Goal: Use online tool/utility: Utilize a website feature to perform a specific function

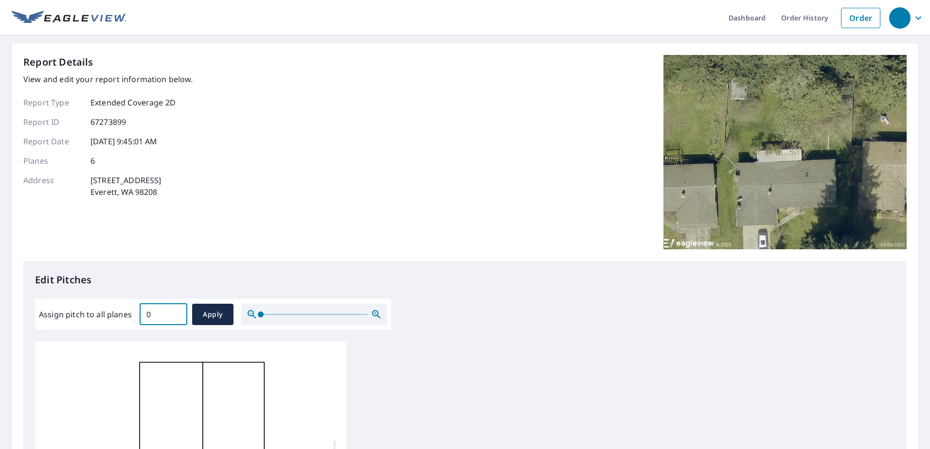
click at [175, 320] on input "0" at bounding box center [164, 314] width 48 height 27
click at [177, 311] on input "0.1" at bounding box center [164, 314] width 48 height 27
click at [177, 311] on input "0.2" at bounding box center [164, 314] width 48 height 27
type input "0.3"
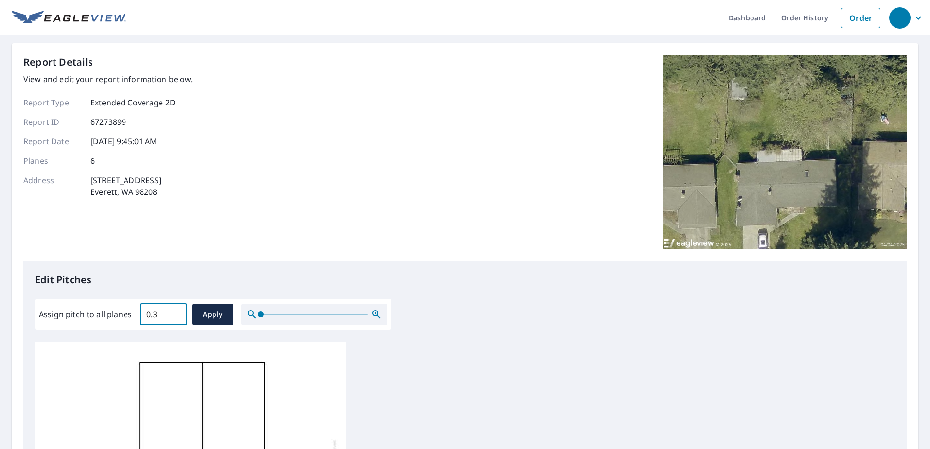
click at [177, 311] on input "0.3" at bounding box center [164, 314] width 48 height 27
click at [212, 315] on span "Apply" at bounding box center [213, 315] width 26 height 12
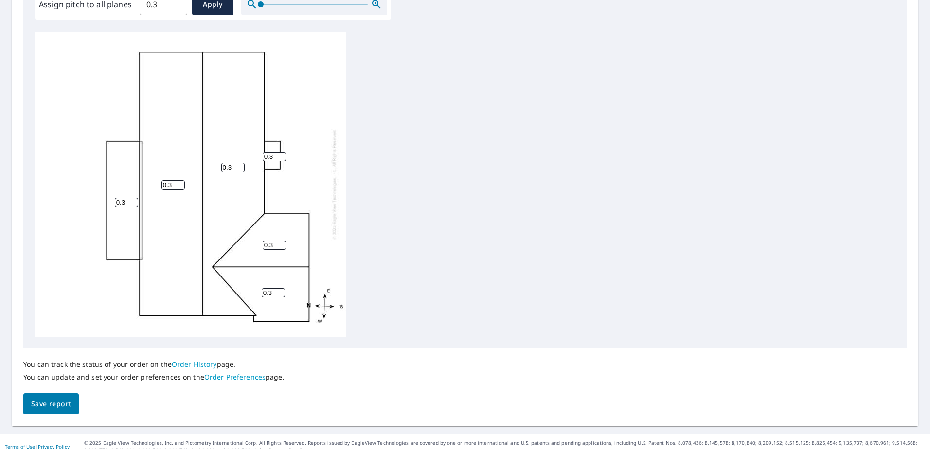
scroll to position [320, 0]
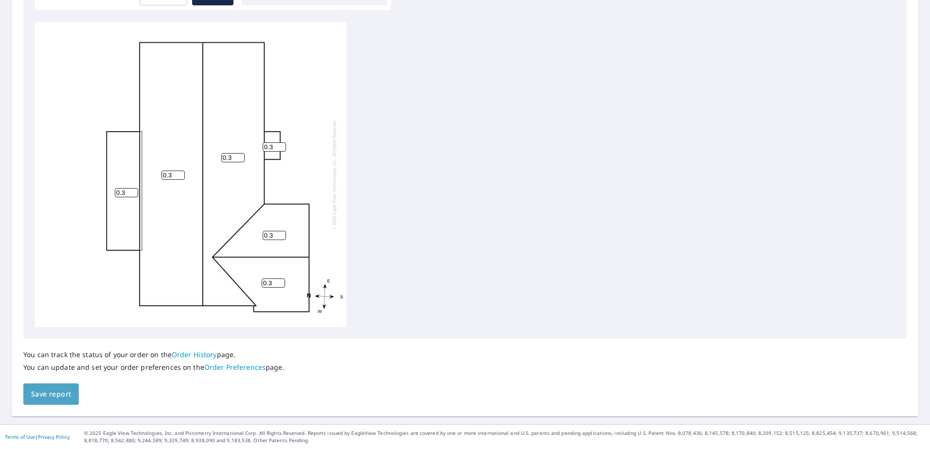
click at [53, 395] on span "Save report" at bounding box center [51, 395] width 40 height 12
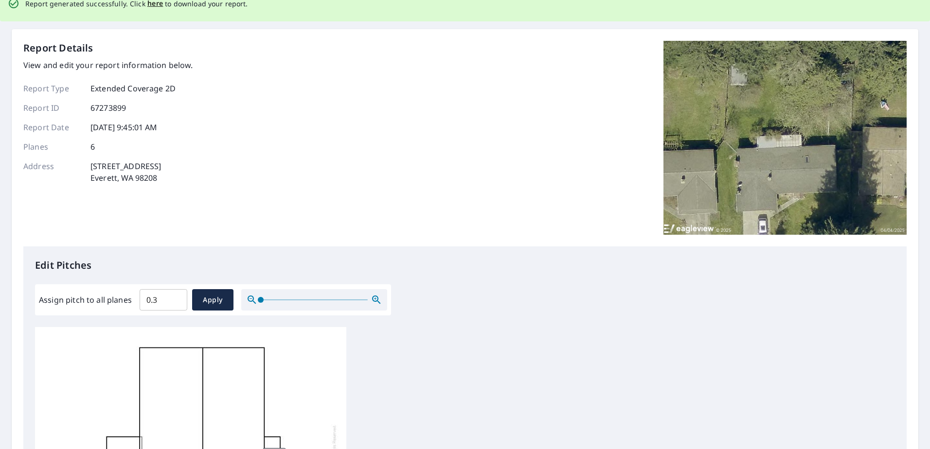
scroll to position [0, 0]
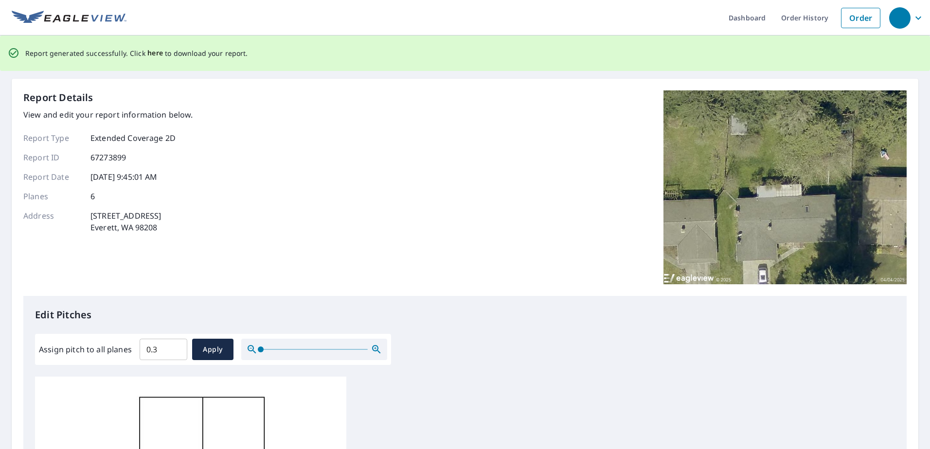
click at [151, 53] on span "here" at bounding box center [155, 53] width 16 height 12
click at [153, 54] on span "here" at bounding box center [155, 53] width 16 height 12
